Goal: Task Accomplishment & Management: Use online tool/utility

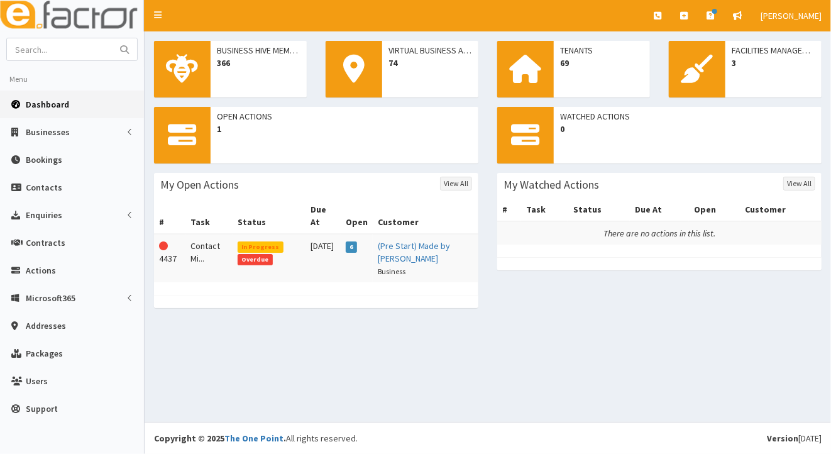
click at [438, 265] on td "(Pre Start) Made by [PERSON_NAME]" at bounding box center [426, 258] width 106 height 48
click at [267, 241] on span "In Progress" at bounding box center [261, 246] width 46 height 11
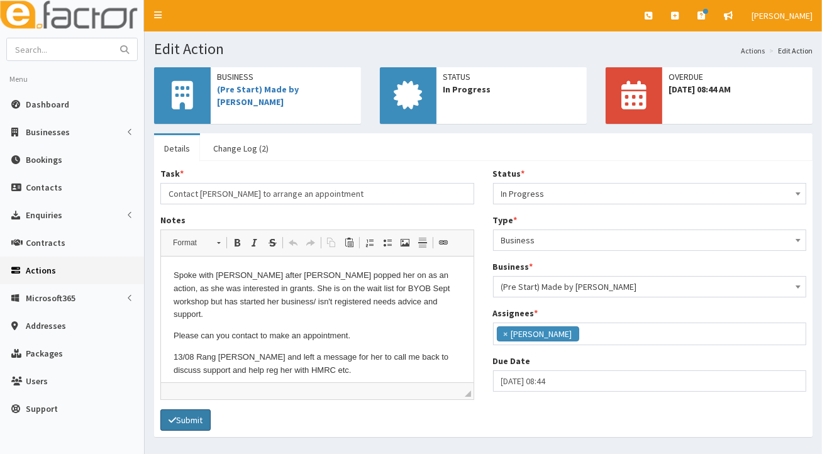
click at [194, 421] on button "Submit" at bounding box center [185, 419] width 50 height 21
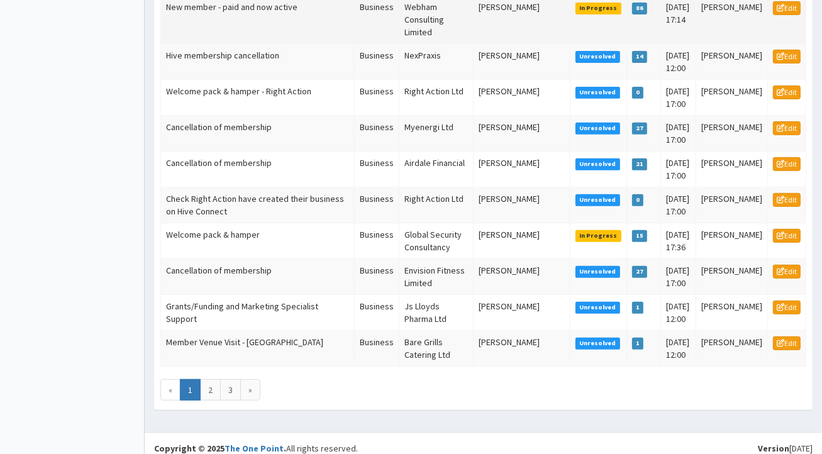
scroll to position [407, 0]
